Goal: Task Accomplishment & Management: Use online tool/utility

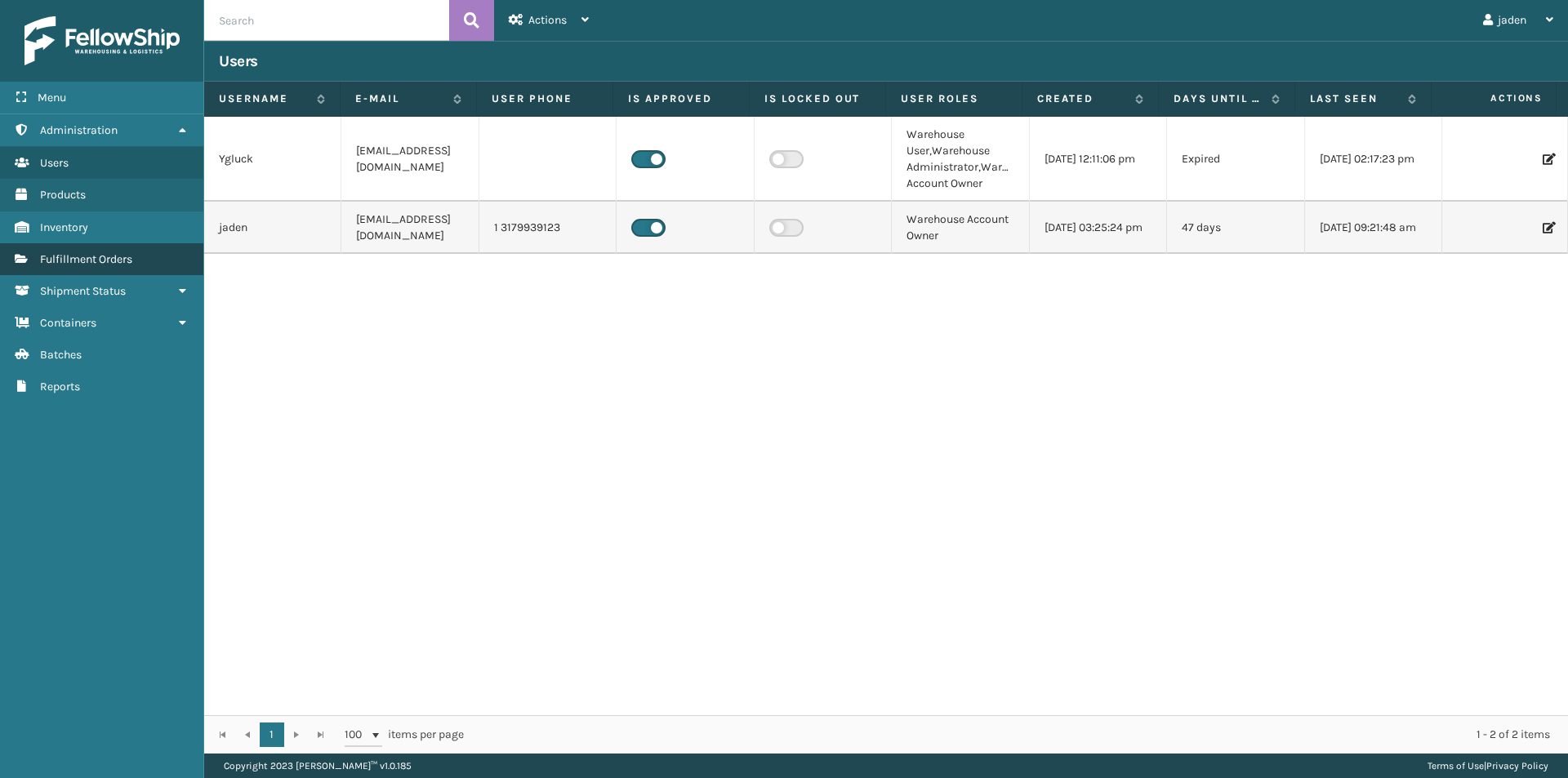
click at [79, 268] on link "Fulfillment Orders" at bounding box center [102, 259] width 204 height 32
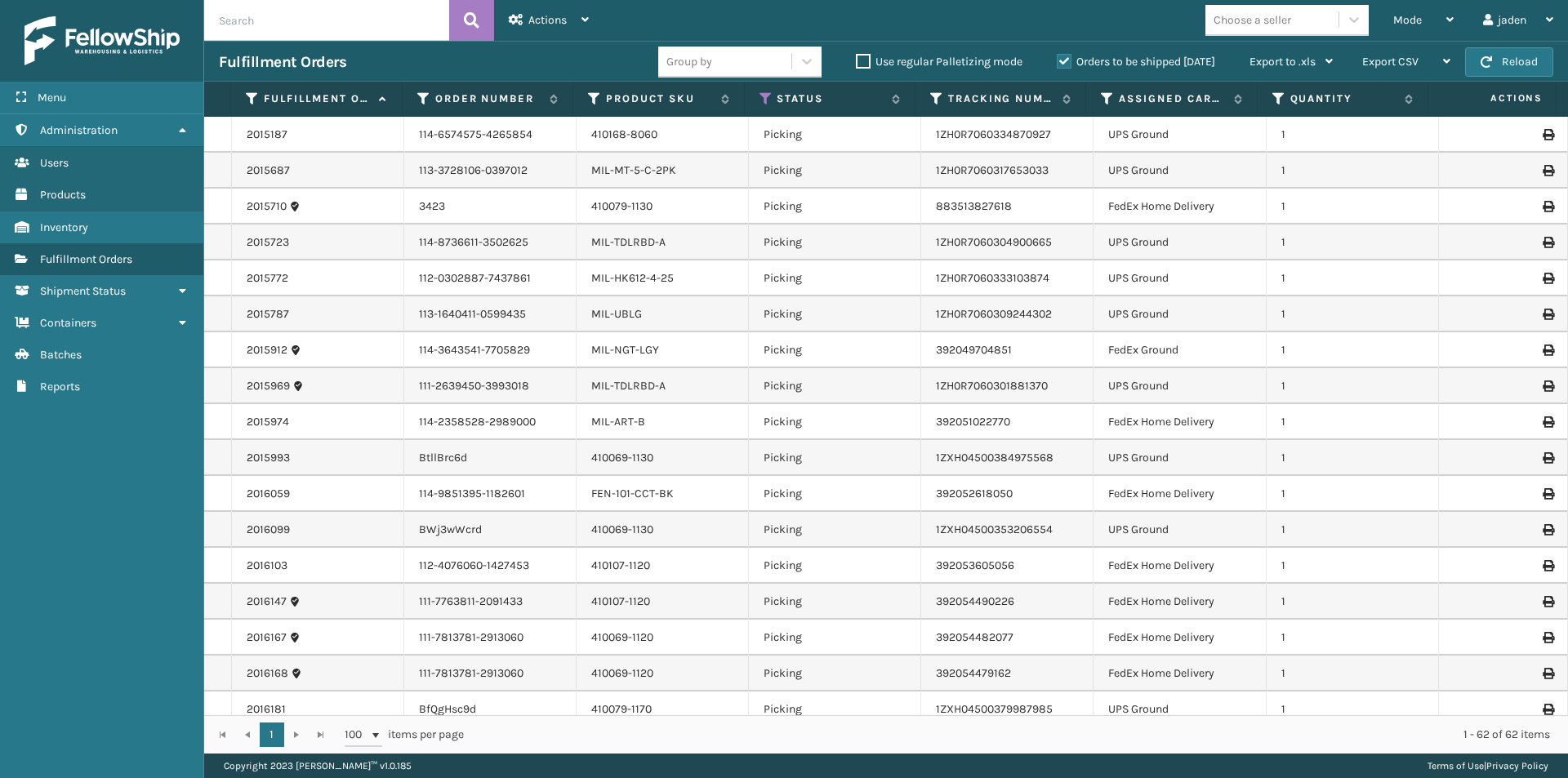
click at [1375, 25] on div "Choose a seller" at bounding box center [1291, 20] width 173 height 31
click at [1411, 25] on span "Mode" at bounding box center [1407, 20] width 29 height 14
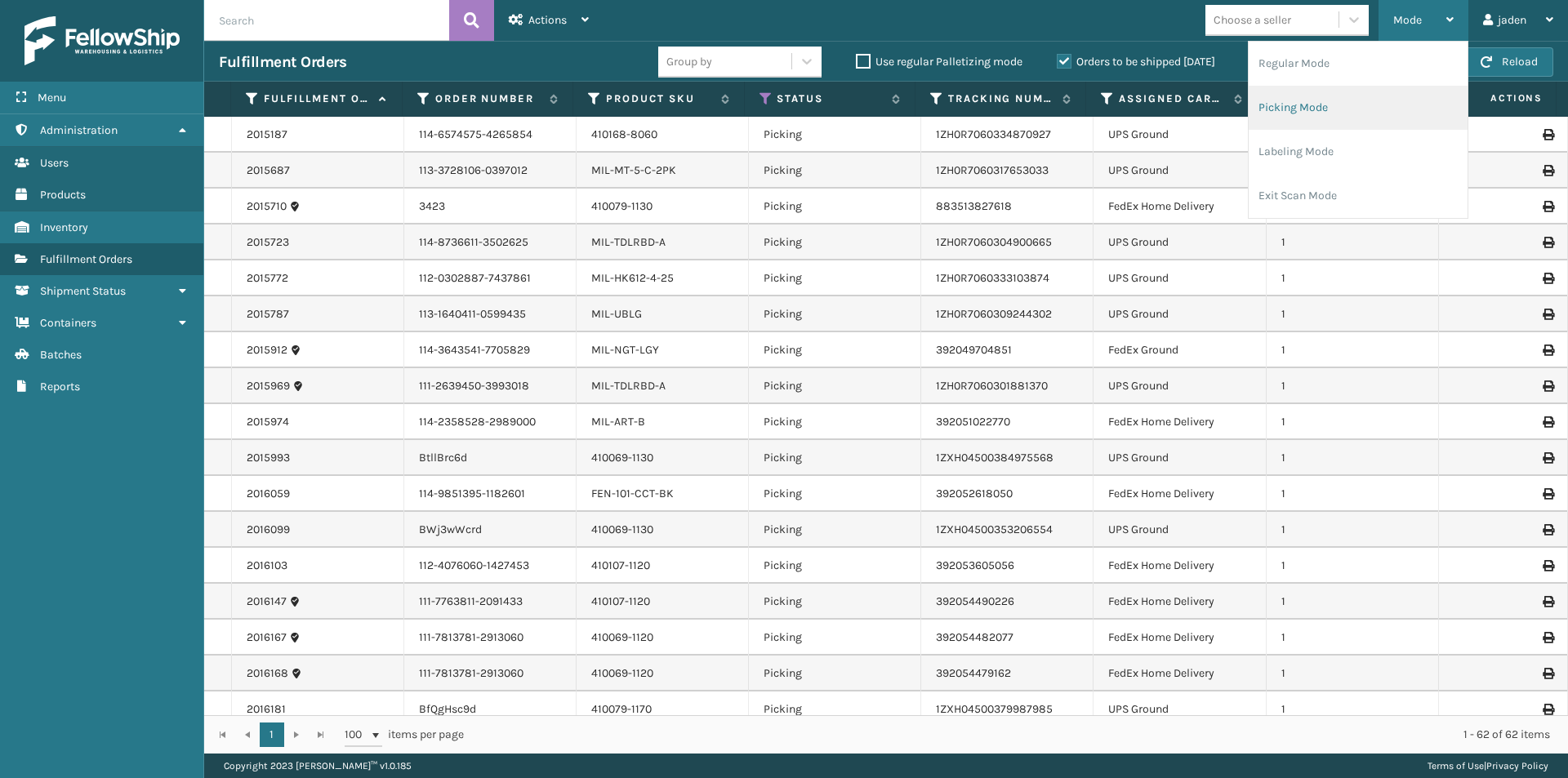
click at [1341, 125] on li "Picking Mode" at bounding box center [1357, 108] width 218 height 44
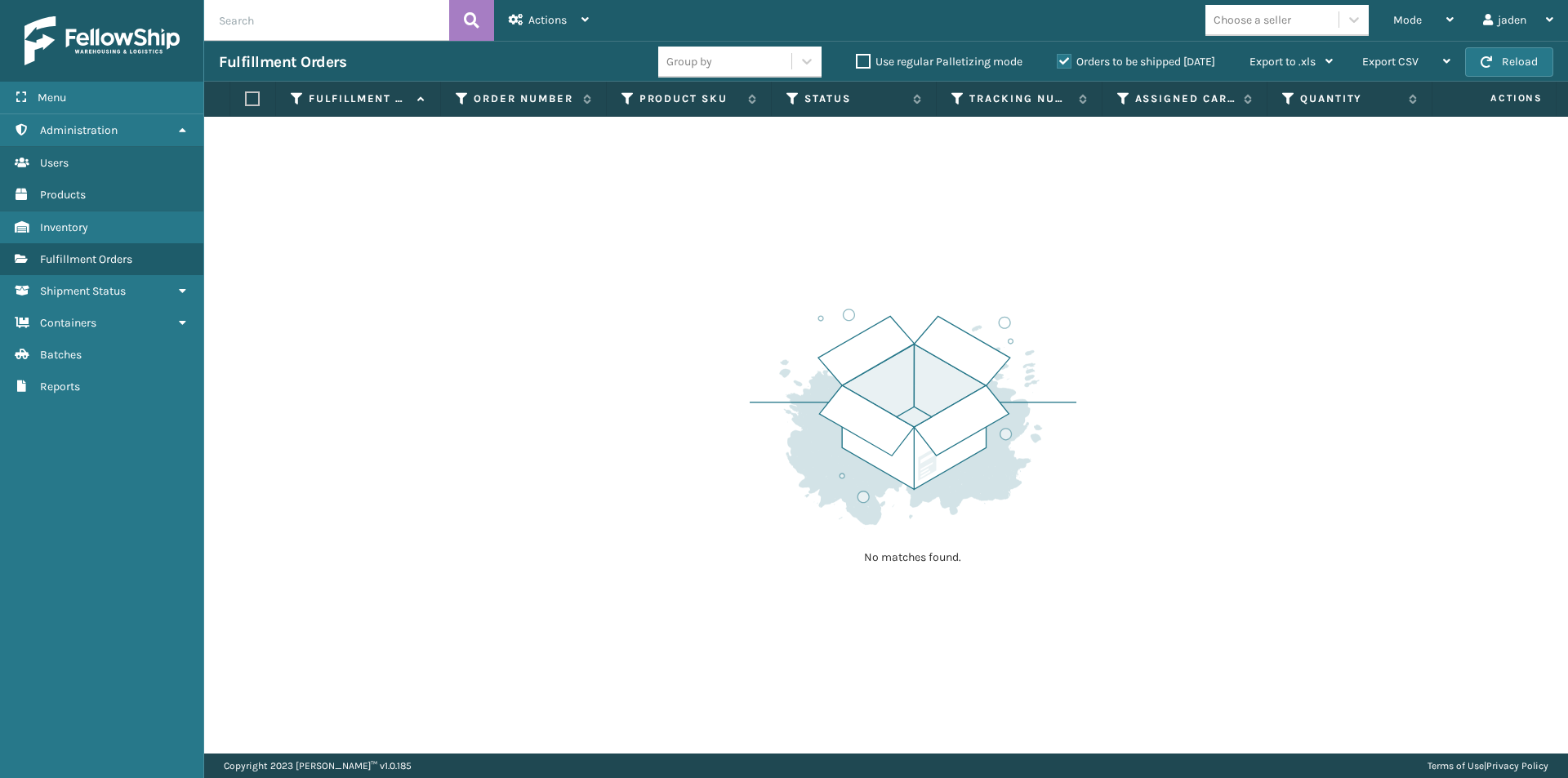
click at [1065, 63] on label "Orders to be shipped [DATE]" at bounding box center [1136, 61] width 158 height 14
click at [1058, 63] on input "Orders to be shipped [DATE]" at bounding box center [1057, 57] width 1 height 11
click at [1410, 21] on span "Mode" at bounding box center [1407, 20] width 29 height 14
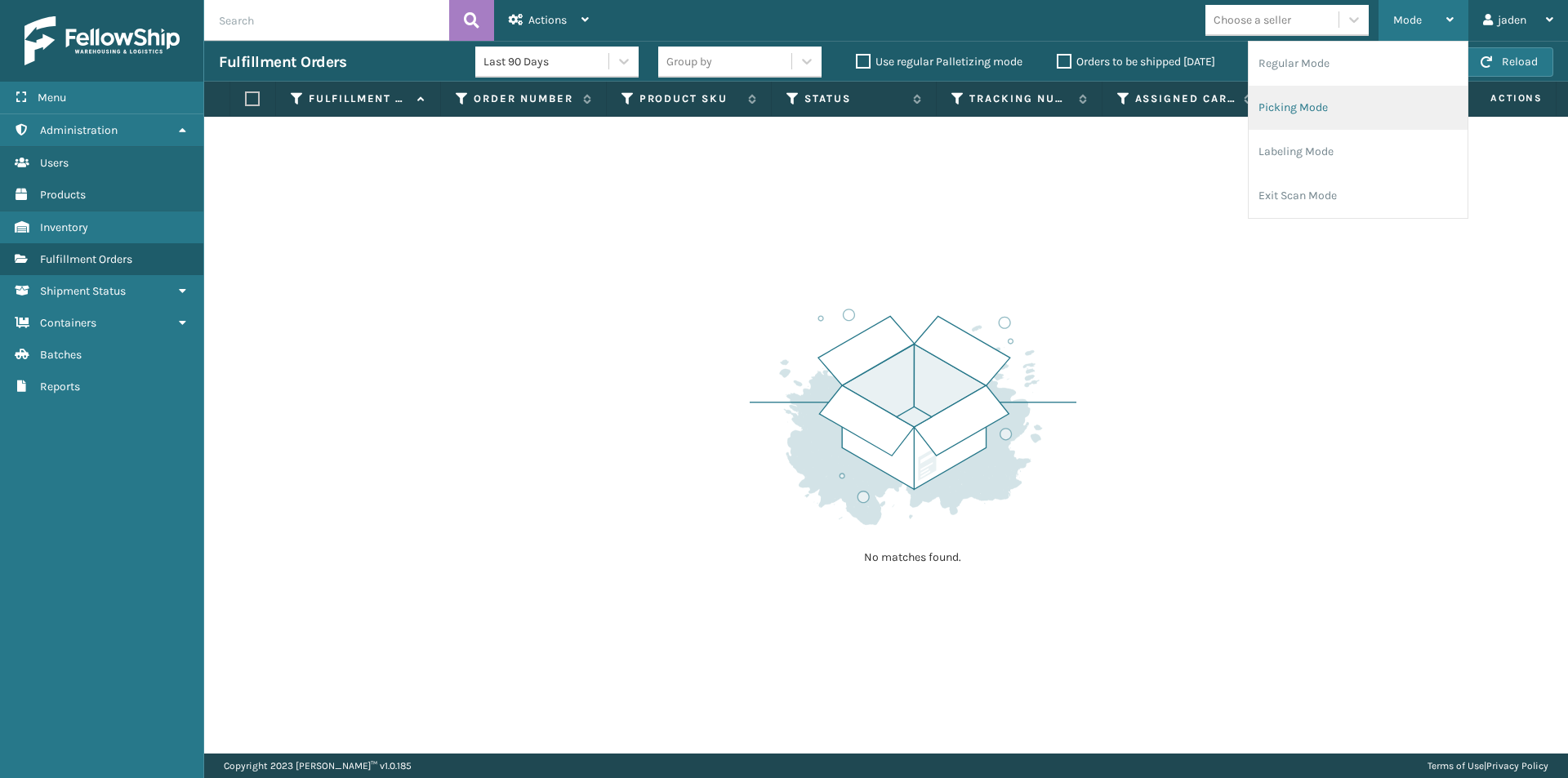
click at [1354, 106] on li "Picking Mode" at bounding box center [1357, 108] width 218 height 44
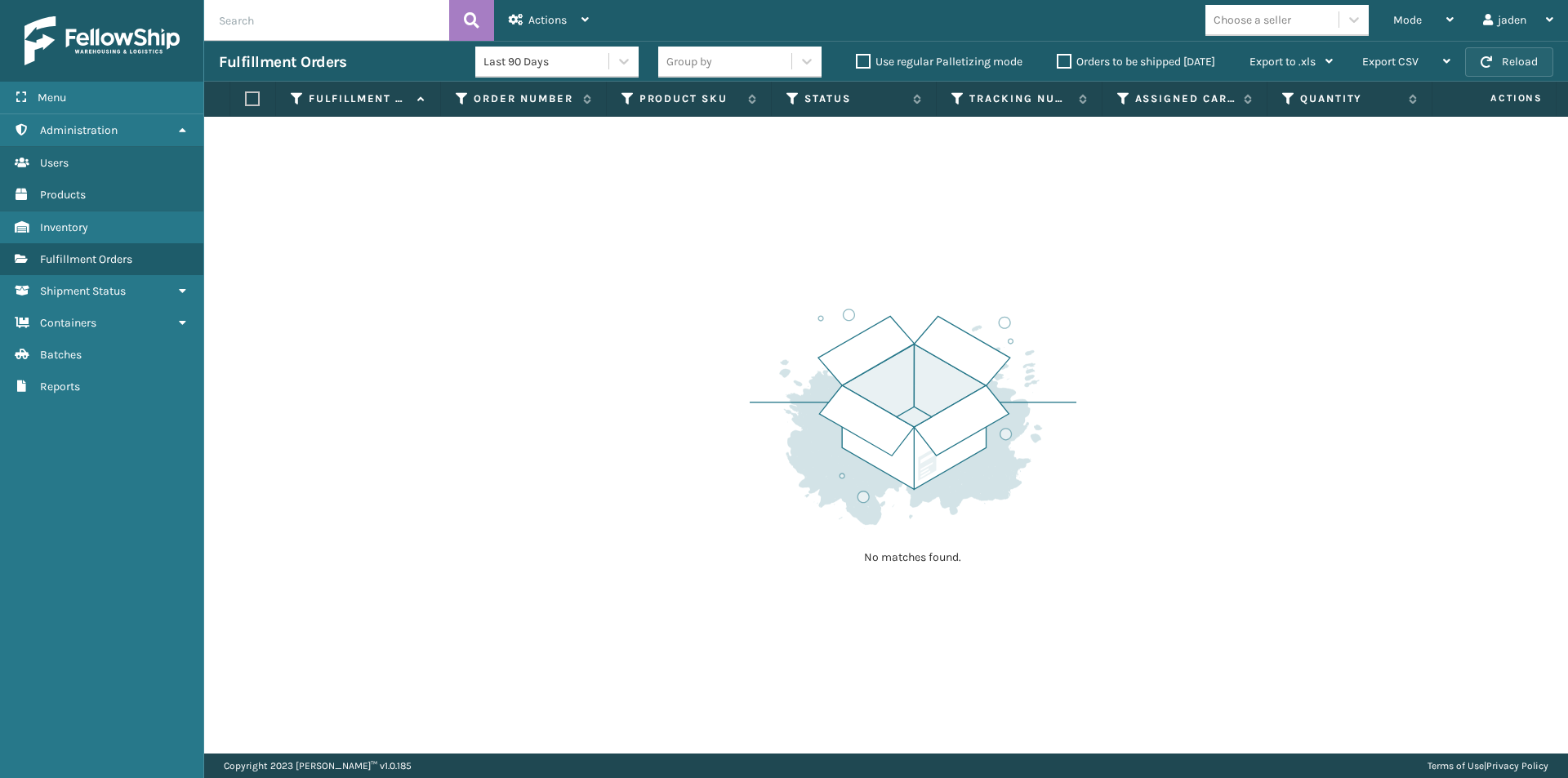
click at [1496, 68] on button "Reload" at bounding box center [1509, 62] width 88 height 30
click at [1497, 68] on button "Reload" at bounding box center [1509, 62] width 88 height 30
click at [1401, 17] on span "Mode" at bounding box center [1407, 20] width 29 height 14
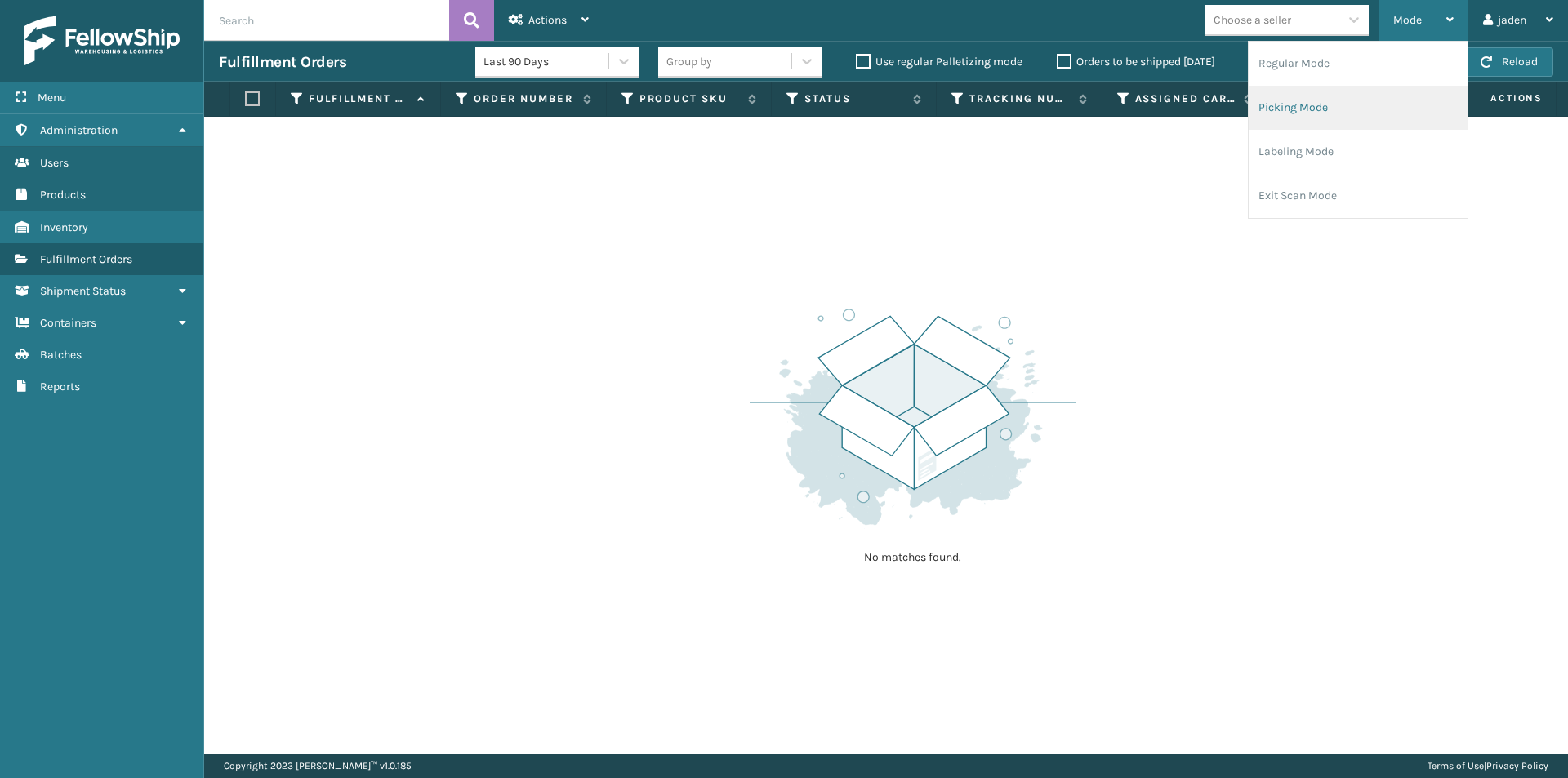
click at [1345, 93] on li "Picking Mode" at bounding box center [1357, 108] width 218 height 44
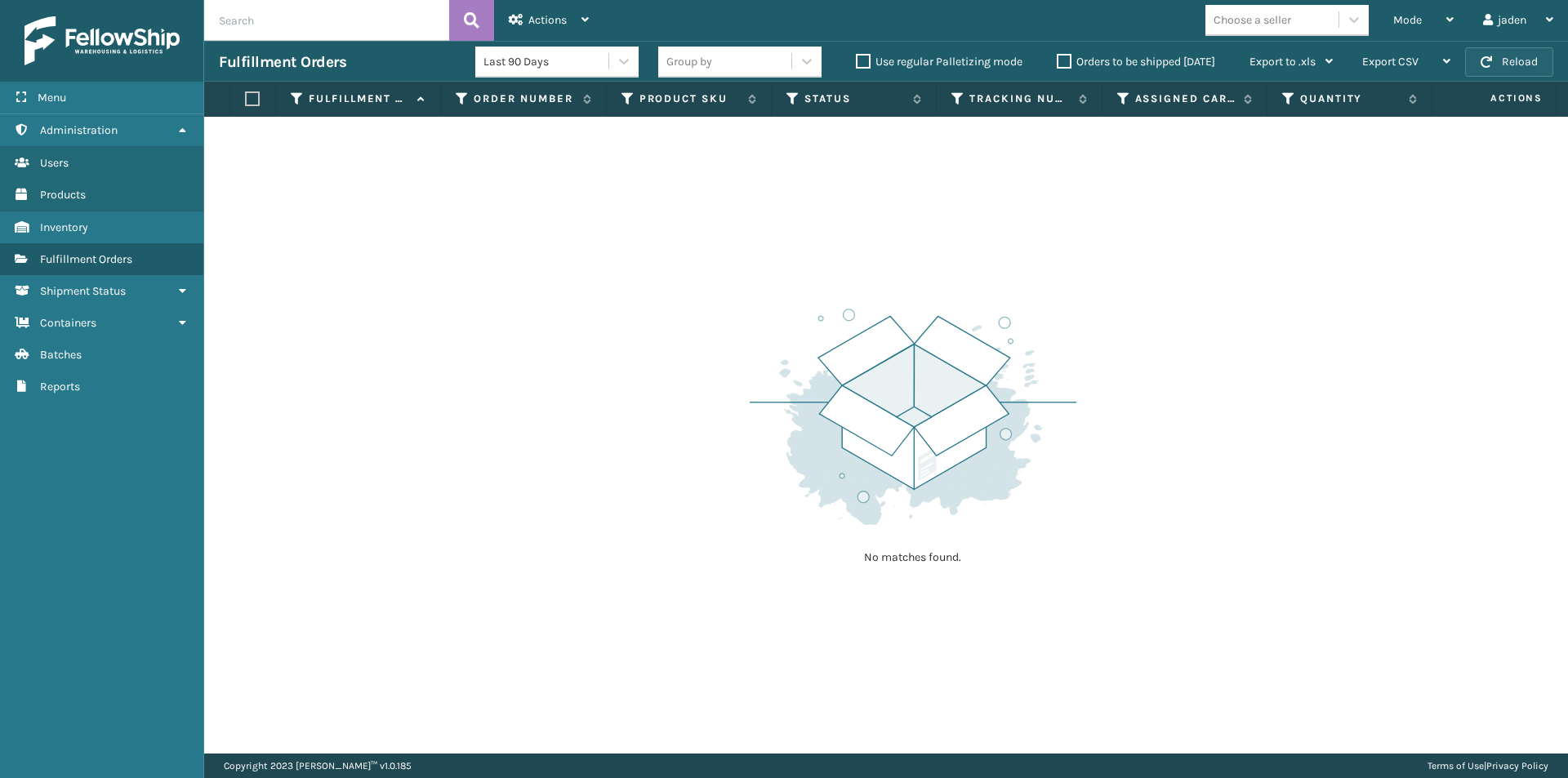
click at [1498, 73] on button "Reload" at bounding box center [1509, 62] width 88 height 30
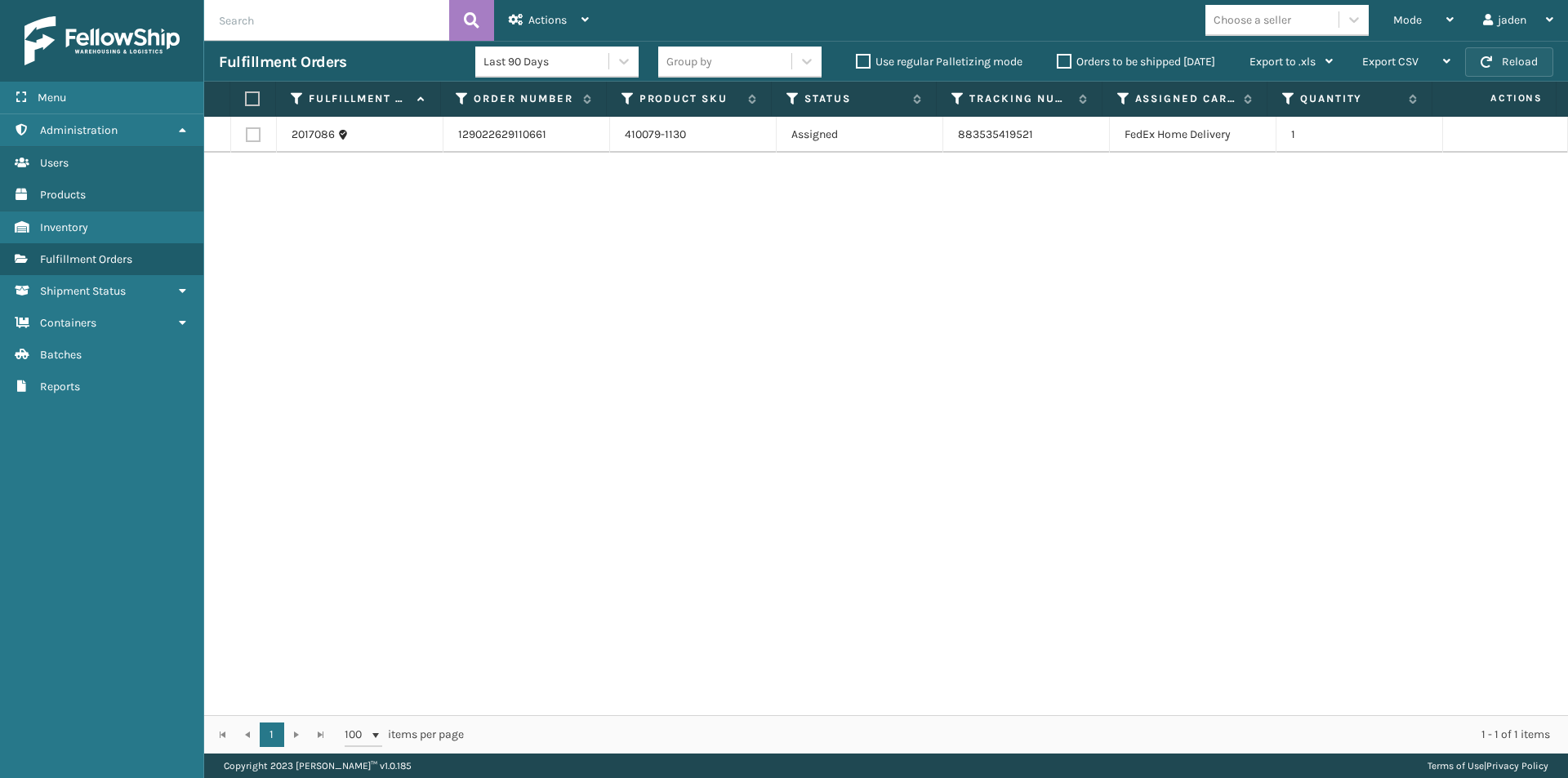
click at [1498, 73] on button "Reload" at bounding box center [1509, 62] width 88 height 30
click at [1491, 73] on button "Reload" at bounding box center [1509, 62] width 88 height 30
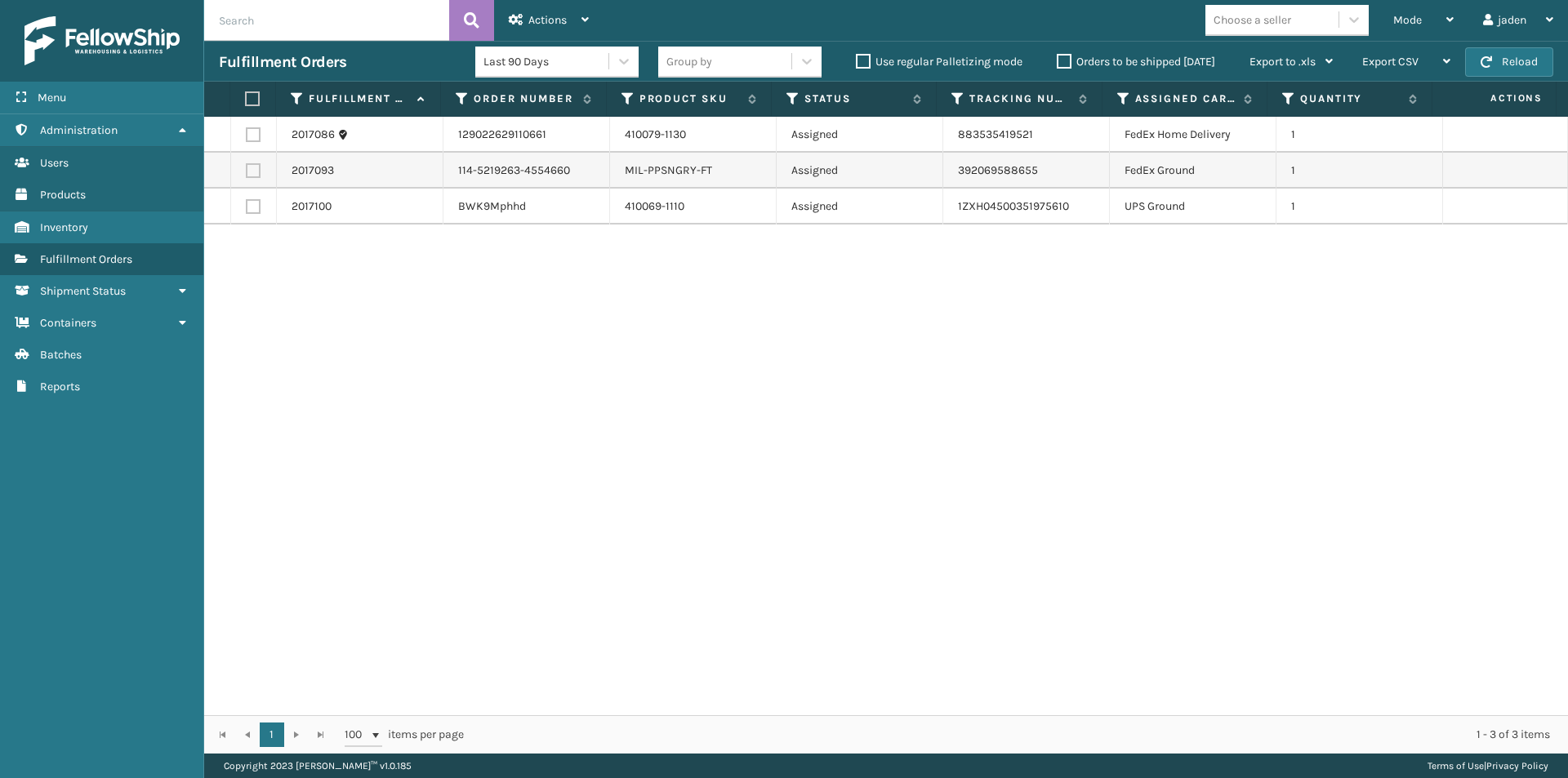
drag, startPoint x: 1087, startPoint y: 378, endPoint x: 664, endPoint y: 451, distance: 429.3
click at [654, 459] on div "2017086 129022629110661 410079-1130 Assigned 883535419521 FedEx Home Delivery 1…" at bounding box center [886, 415] width 1363 height 598
click at [252, 172] on label at bounding box center [253, 170] width 15 height 15
click at [246, 172] on input "checkbox" at bounding box center [246, 168] width 1 height 11
checkbox input "true"
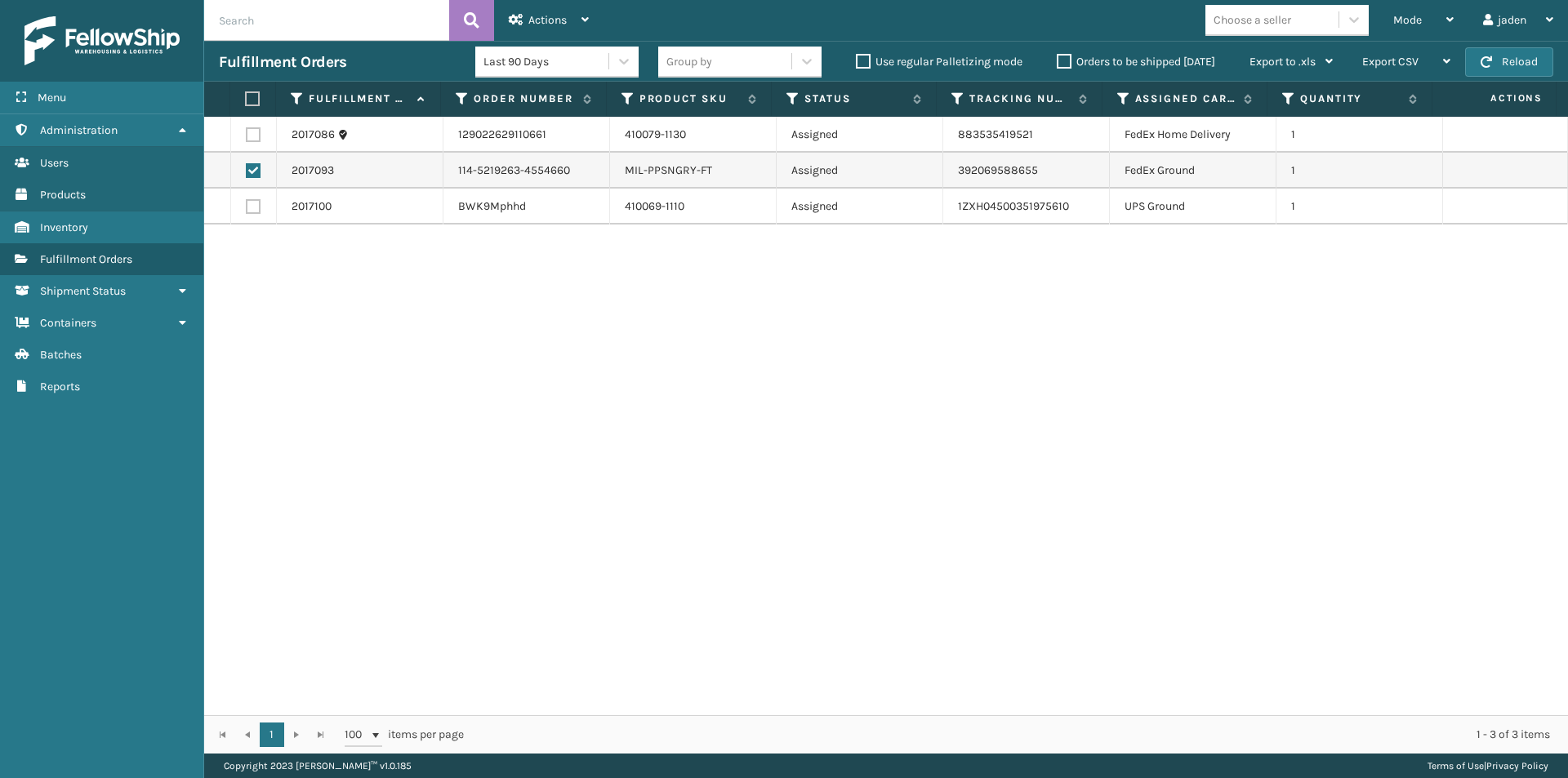
click at [253, 129] on label at bounding box center [253, 134] width 15 height 15
click at [246, 129] on input "checkbox" at bounding box center [246, 132] width 1 height 11
checkbox input "true"
click at [534, 21] on span "Actions" at bounding box center [547, 20] width 39 height 14
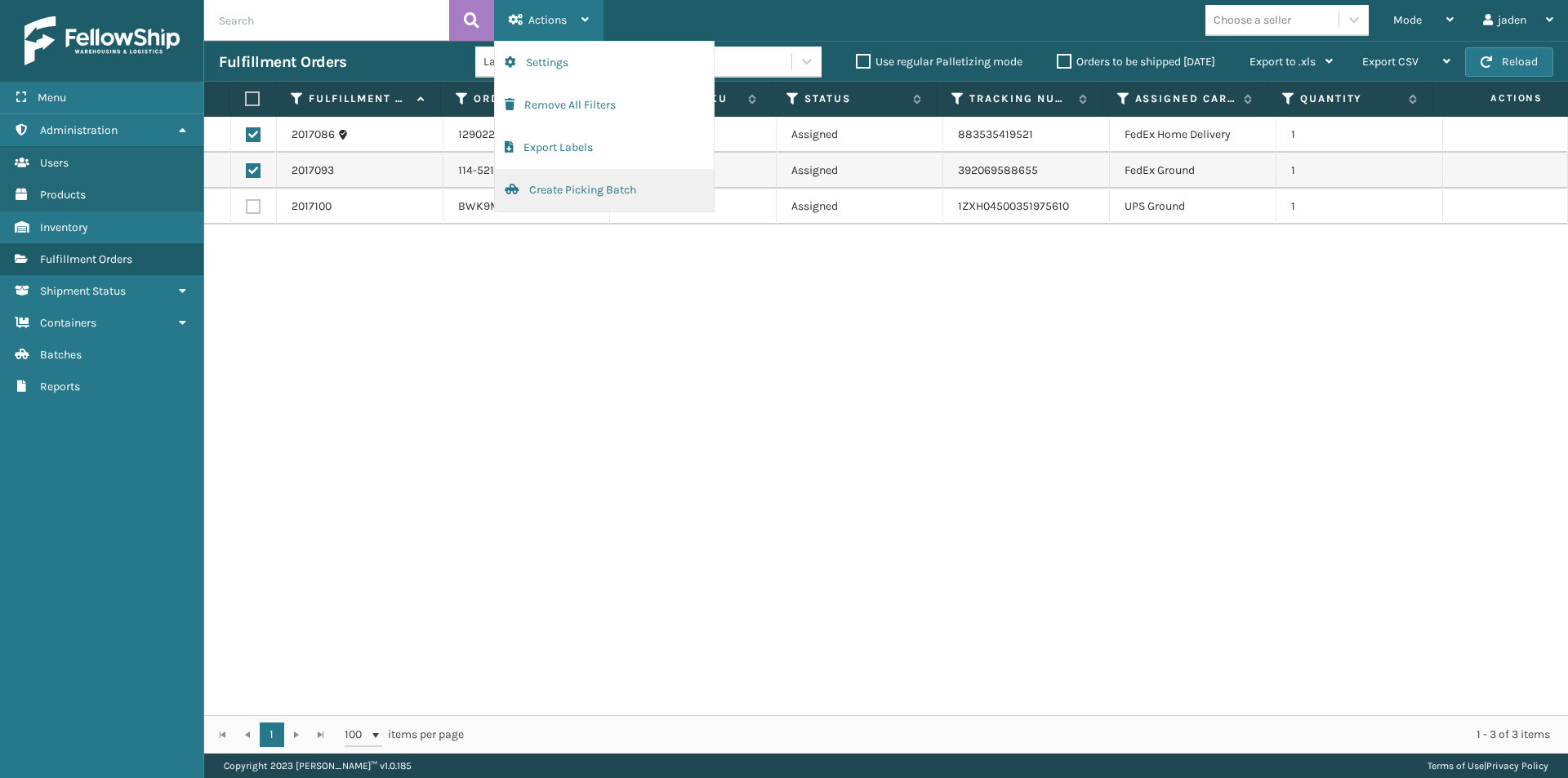
click at [563, 188] on button "Create Picking Batch" at bounding box center [604, 190] width 218 height 43
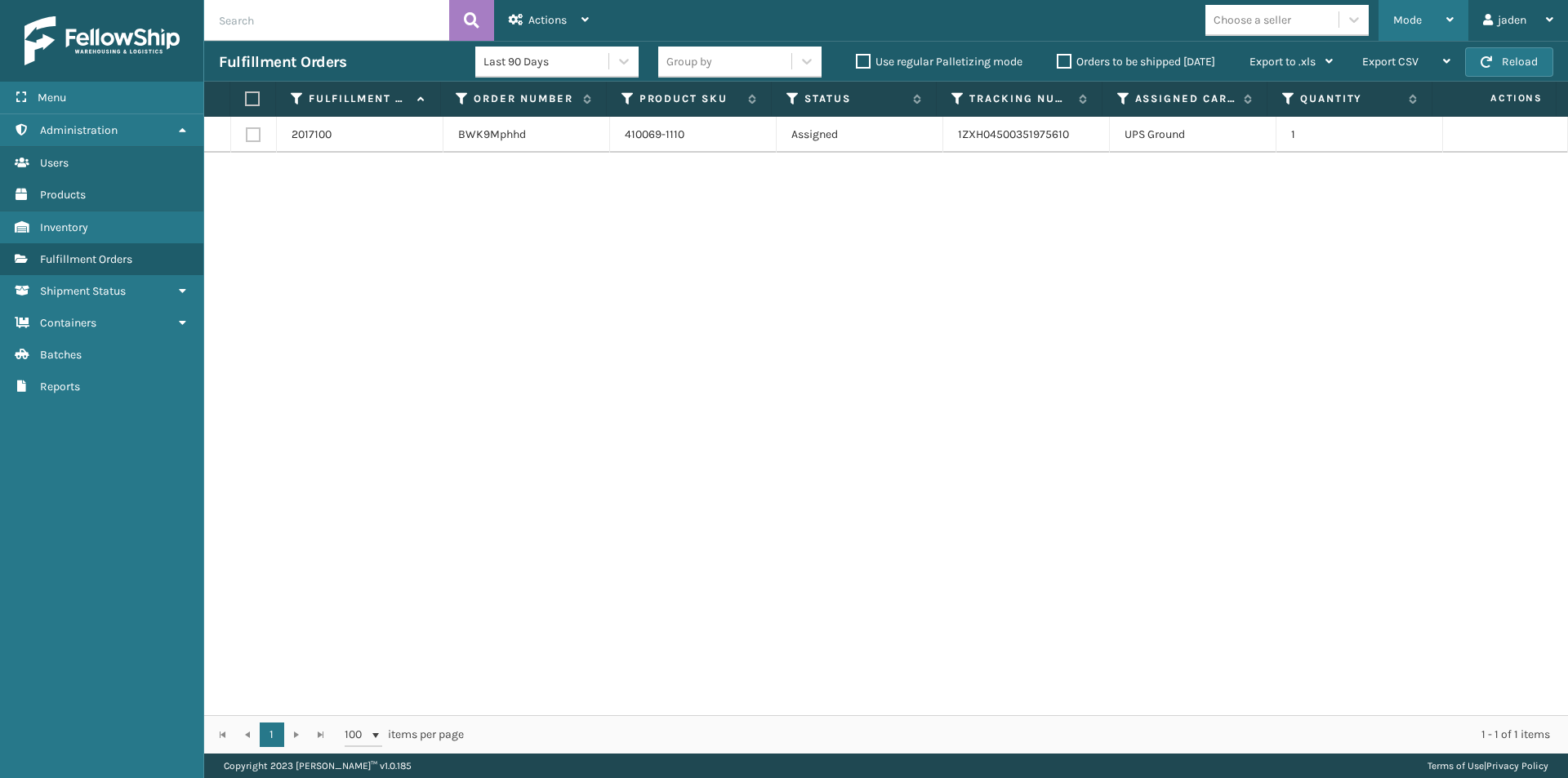
click at [1430, 16] on div "Mode" at bounding box center [1423, 20] width 60 height 41
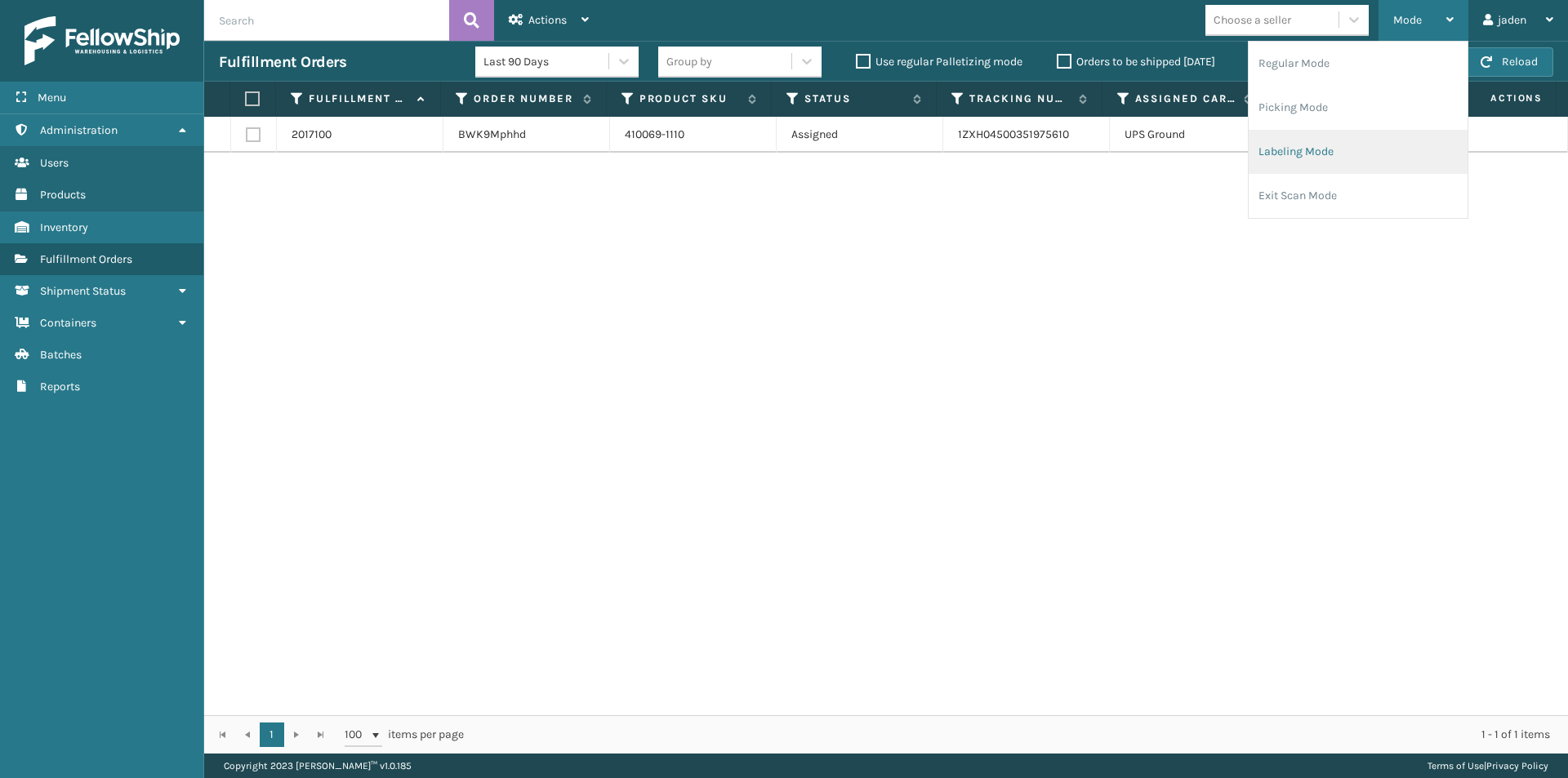
click at [1344, 152] on li "Labeling Mode" at bounding box center [1357, 151] width 218 height 44
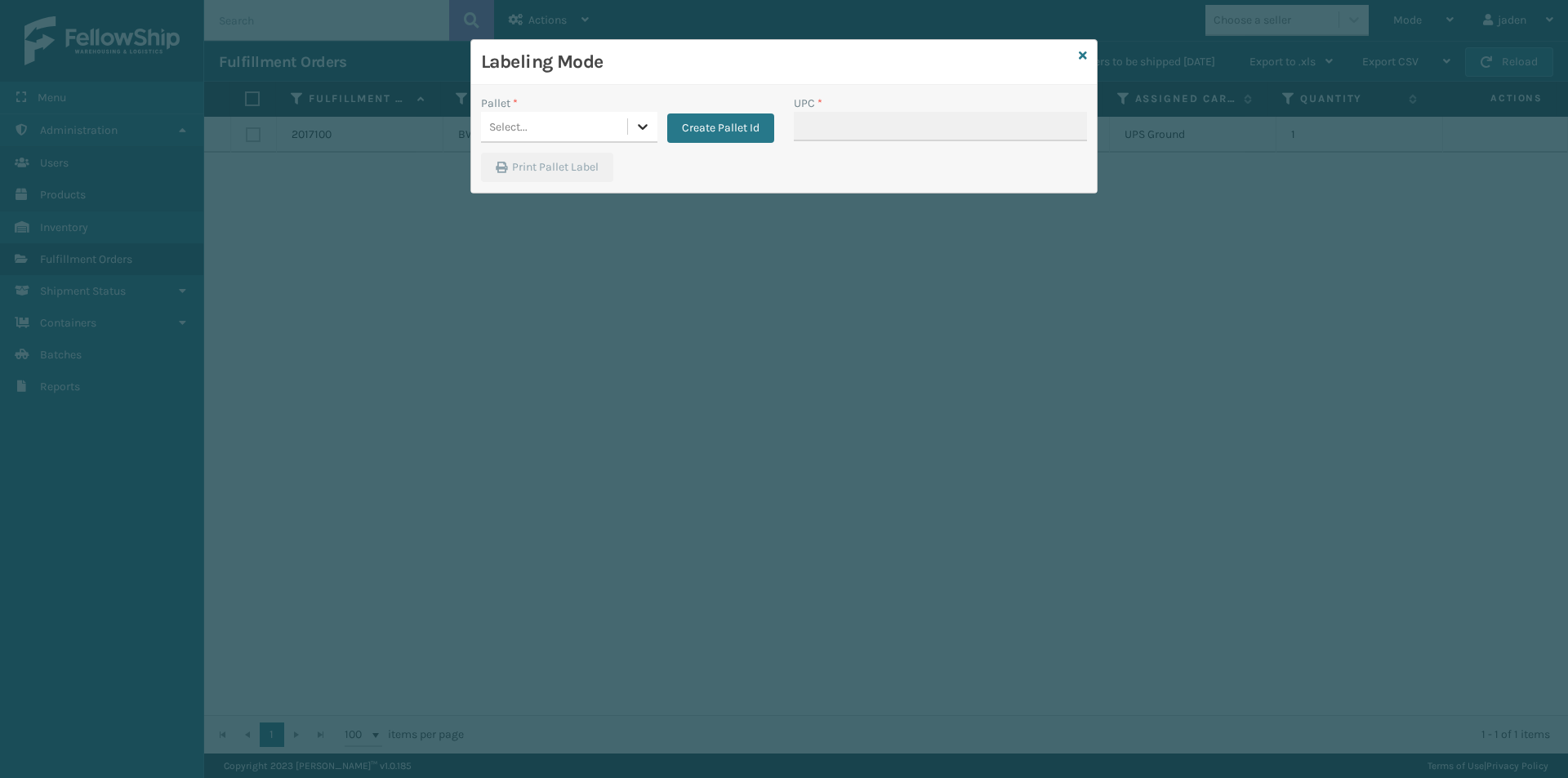
click at [646, 136] on div at bounding box center [643, 127] width 30 height 30
click at [574, 150] on div "FDXG-9K7FNZ33LR UPSG-0UEXF4S4N2" at bounding box center [569, 186] width 176 height 74
click at [628, 163] on div "FDXG-9K7FNZ33LR" at bounding box center [569, 167] width 176 height 31
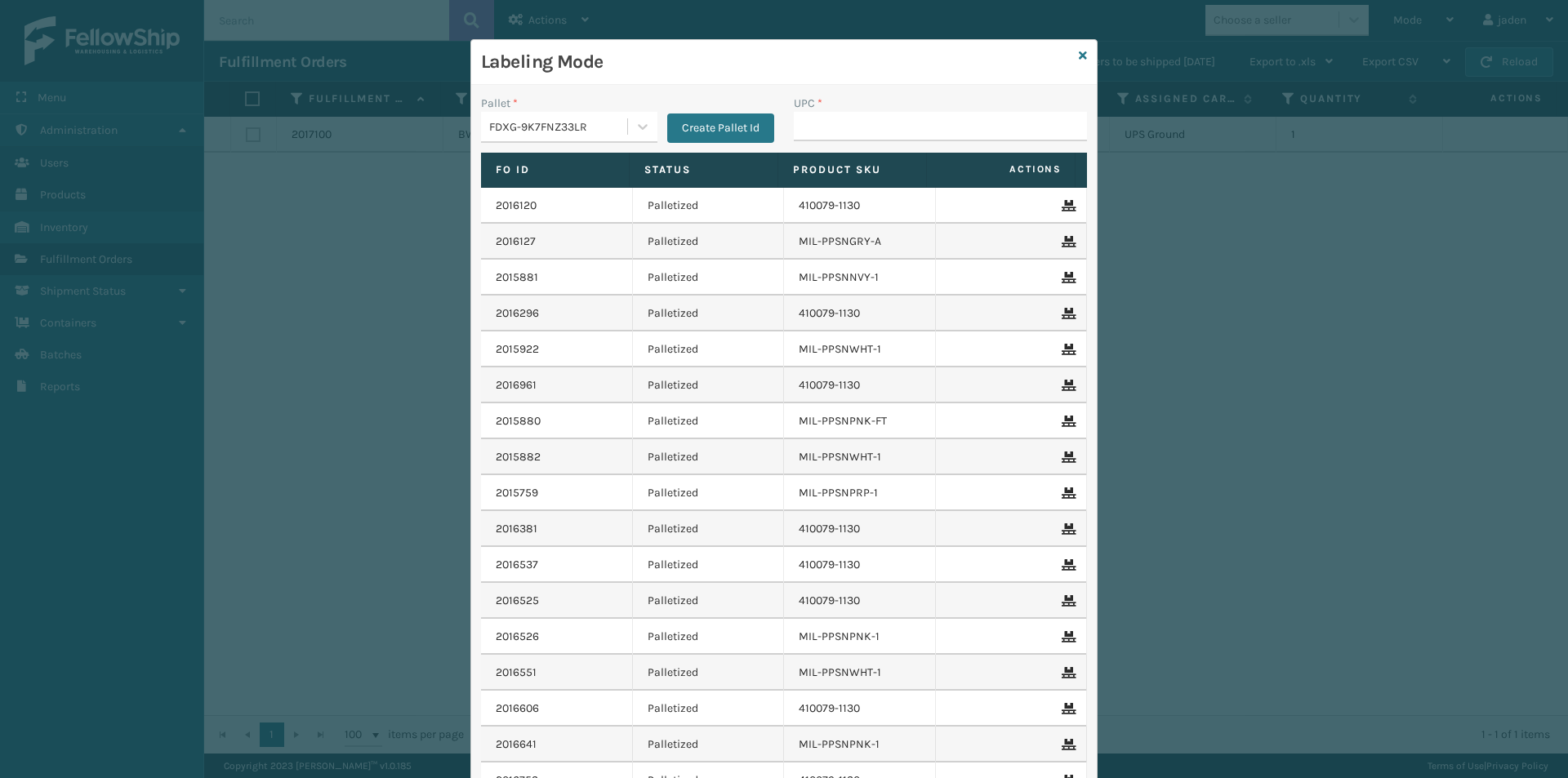
click at [890, 104] on div "UPC *" at bounding box center [940, 103] width 294 height 17
click at [885, 128] on input "UPC *" at bounding box center [940, 127] width 294 height 30
click at [1079, 58] on icon at bounding box center [1083, 55] width 8 height 12
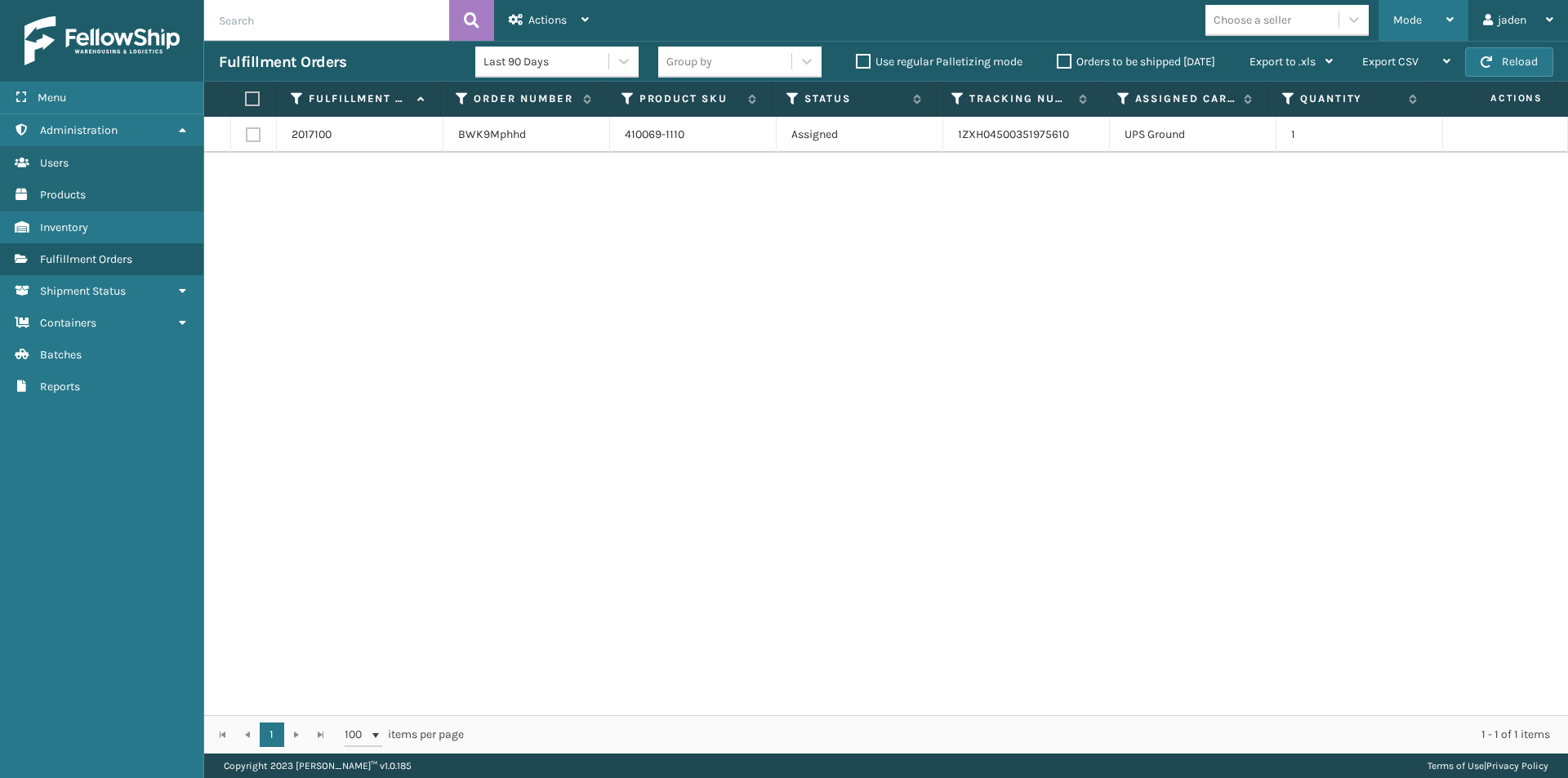
click at [1417, 12] on div "Mode" at bounding box center [1423, 20] width 60 height 41
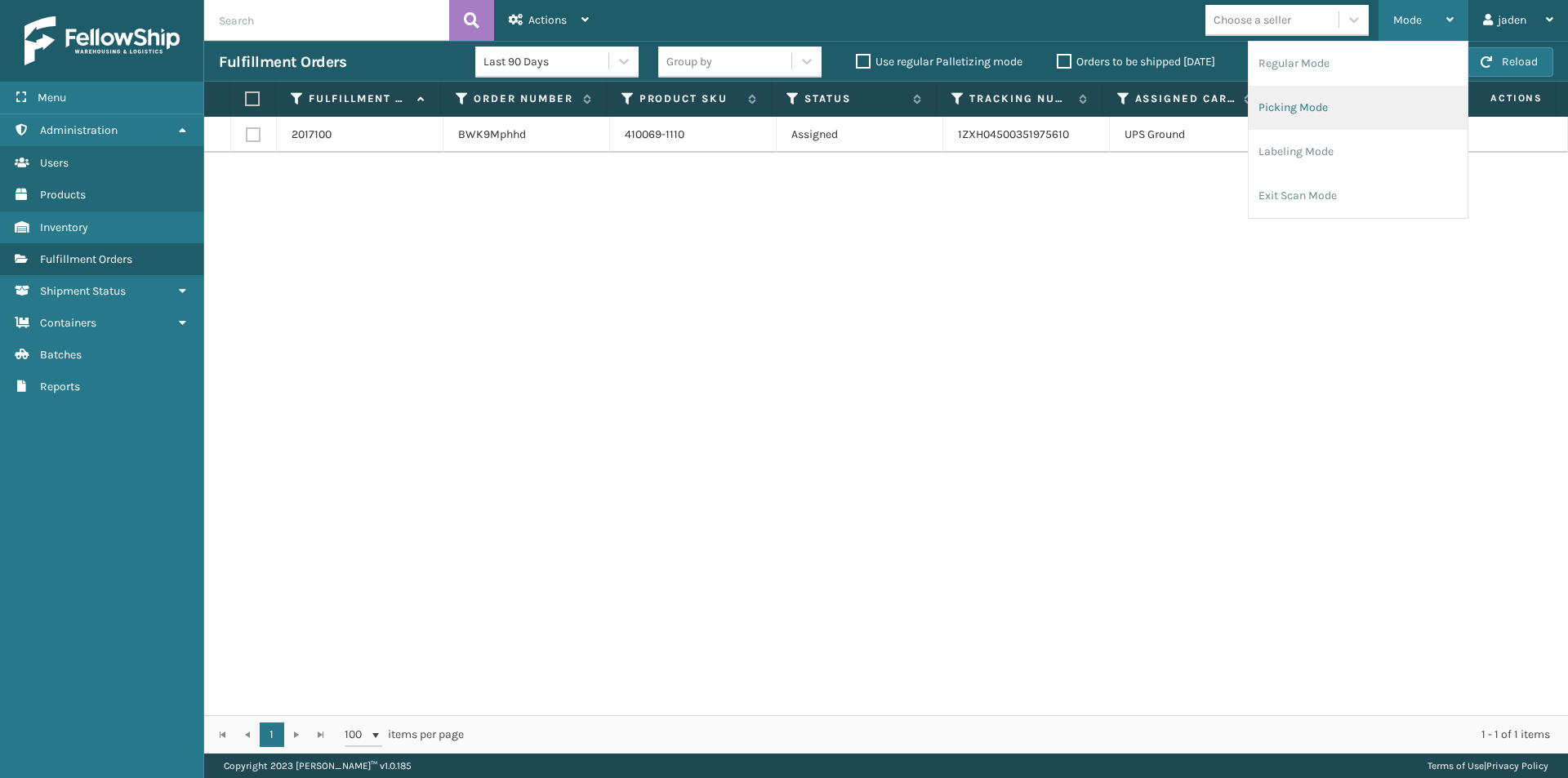
click at [1354, 92] on li "Picking Mode" at bounding box center [1357, 108] width 218 height 44
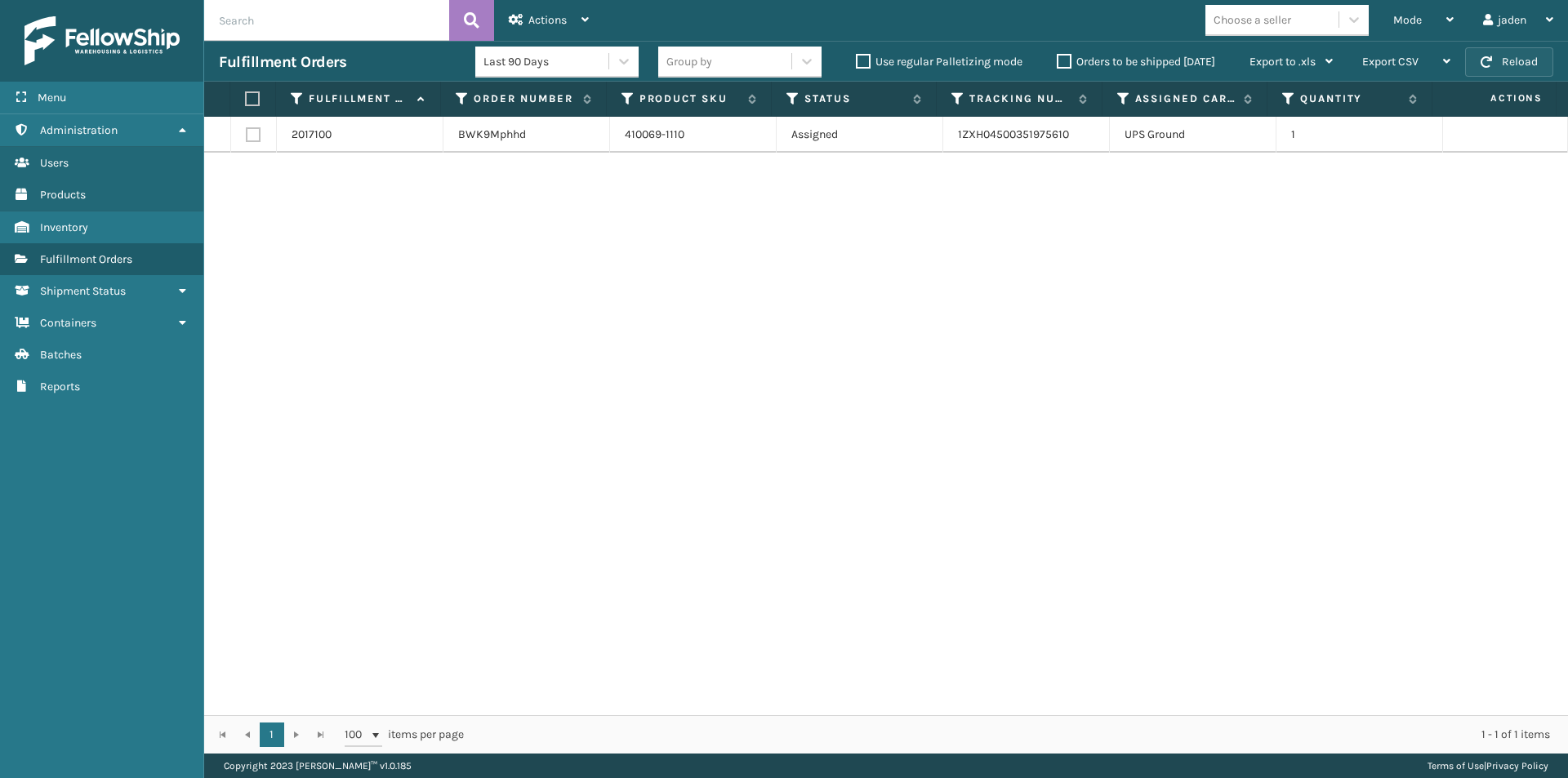
click at [1532, 49] on button "Reload" at bounding box center [1509, 62] width 88 height 30
drag, startPoint x: 1532, startPoint y: 49, endPoint x: 1174, endPoint y: 139, distance: 369.1
click at [927, 302] on div "2017100 BWK9Mphhd 410069-1110 Assigned 1ZXH04500351975610 UPS Ground 1" at bounding box center [886, 415] width 1363 height 598
click at [1495, 59] on button "Reload" at bounding box center [1509, 62] width 88 height 30
